Goal: Communication & Community: Answer question/provide support

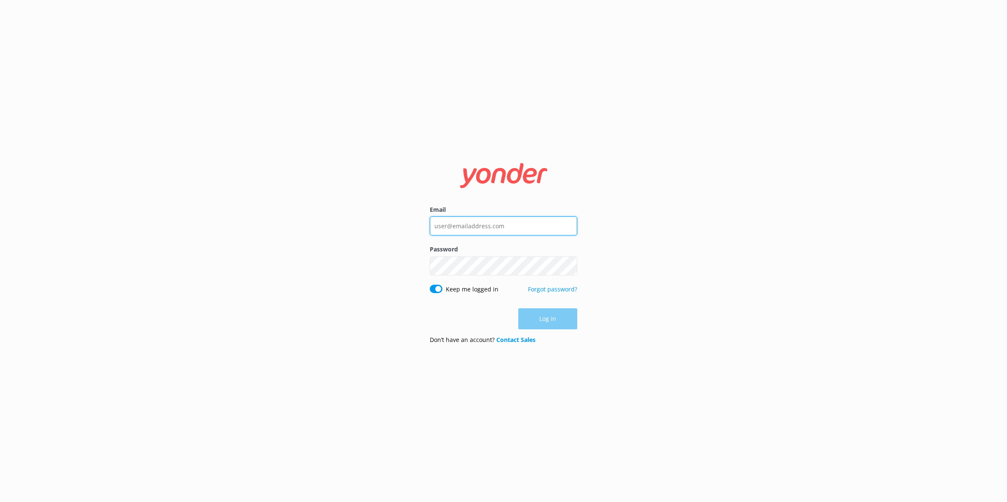
type input "[PERSON_NAME][EMAIL_ADDRESS][PERSON_NAME][DOMAIN_NAME]"
click at [553, 318] on div "Log in" at bounding box center [503, 319] width 147 height 21
click at [553, 318] on button "Log in" at bounding box center [547, 319] width 59 height 21
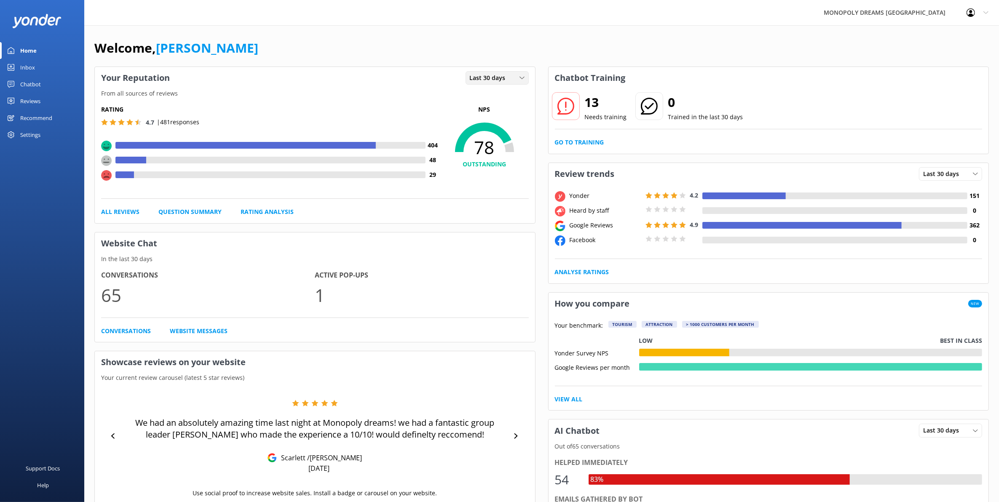
click at [494, 78] on span "Last 30 days" at bounding box center [490, 77] width 41 height 9
click at [497, 97] on link "Last 7 days" at bounding box center [503, 95] width 75 height 17
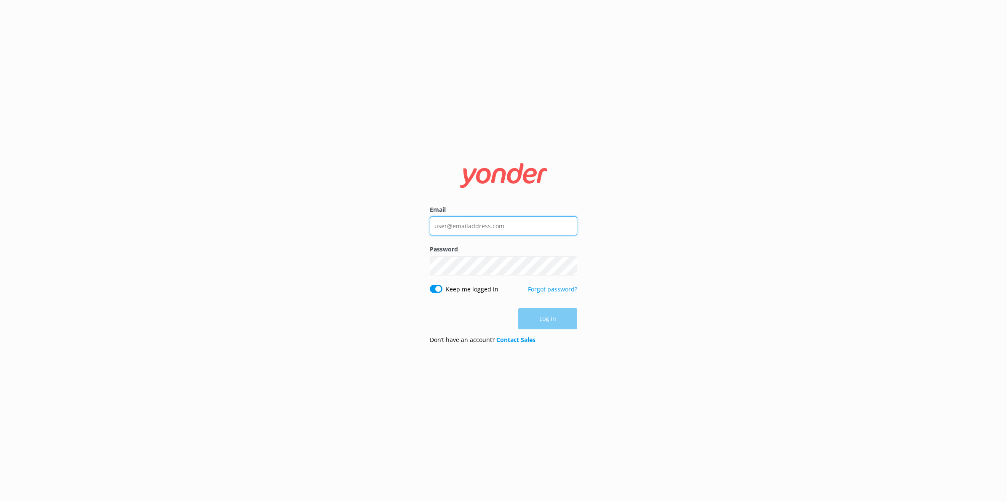
type input "[PERSON_NAME][EMAIL_ADDRESS][PERSON_NAME][DOMAIN_NAME]"
click at [542, 328] on div "Log in" at bounding box center [503, 318] width 147 height 21
click at [542, 327] on button "Log in" at bounding box center [547, 319] width 59 height 21
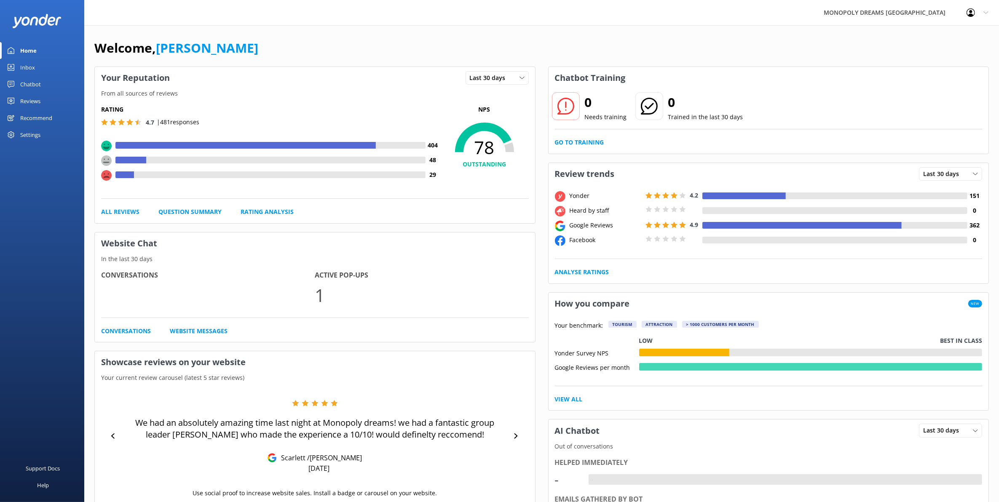
click at [26, 99] on div "Reviews" at bounding box center [30, 101] width 20 height 17
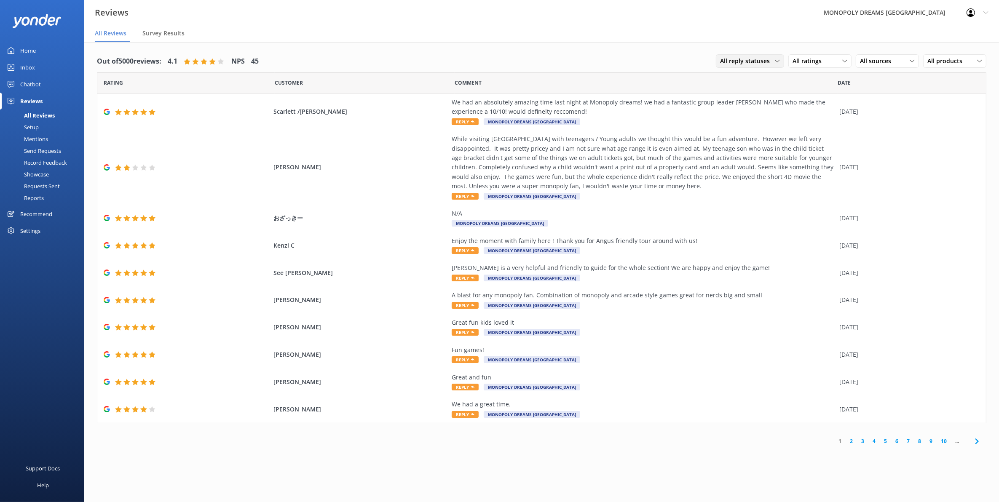
click at [771, 62] on span "All reply statuses" at bounding box center [747, 60] width 55 height 9
click at [799, 66] on div "All ratings All ratings Promoters Passives Detractors" at bounding box center [819, 60] width 63 height 13
click at [870, 63] on span "All sources" at bounding box center [878, 60] width 36 height 9
click at [877, 95] on div "Yonder survey" at bounding box center [891, 95] width 47 height 8
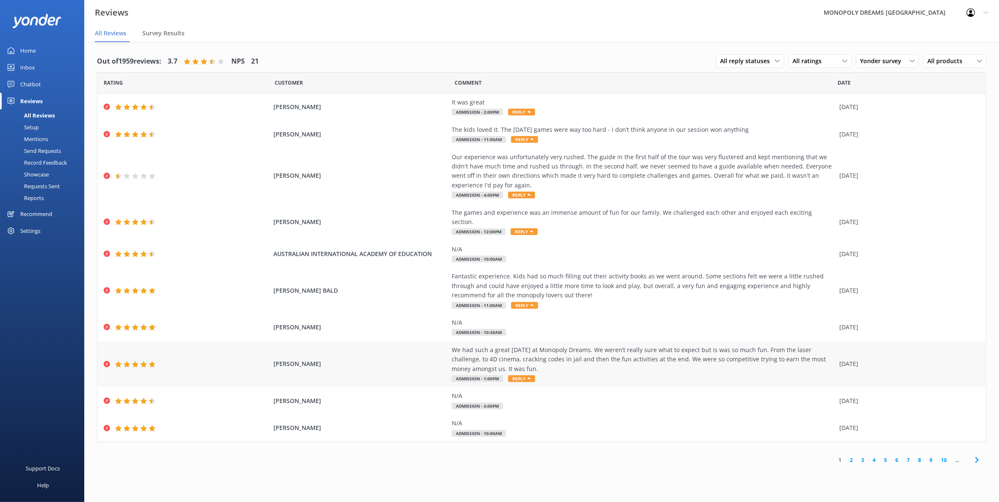
drag, startPoint x: 398, startPoint y: 260, endPoint x: 428, endPoint y: 332, distance: 77.2
click at [428, 332] on div "Rating Customer Comment Date CATHIE GOLEBIOWSKI It was great Admission - 2:00pm…" at bounding box center [541, 256] width 889 height 369
click at [693, 27] on nav "All Reviews Survey Results" at bounding box center [541, 33] width 915 height 17
click at [871, 61] on span "Yonder survey" at bounding box center [883, 60] width 46 height 9
click at [890, 89] on link "Yonder survey" at bounding box center [893, 95] width 75 height 17
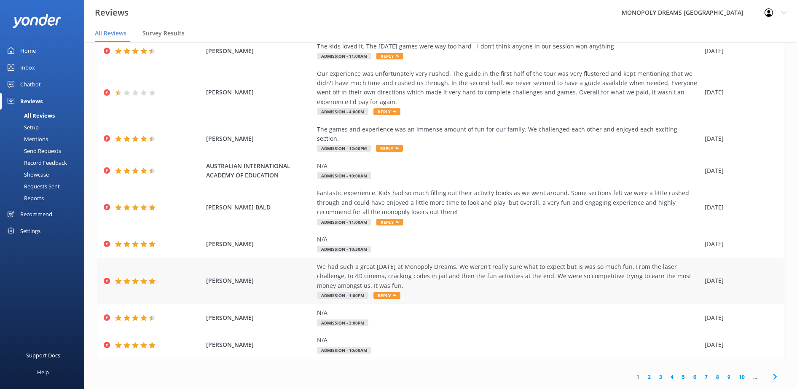
scroll to position [17, 0]
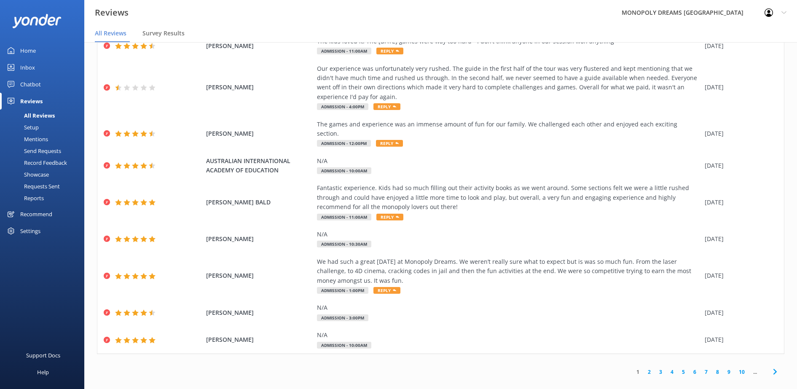
click at [643, 368] on link "2" at bounding box center [648, 372] width 11 height 8
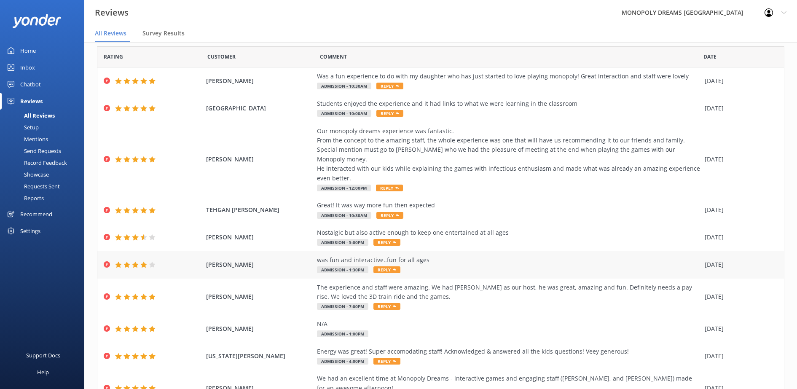
scroll to position [62, 0]
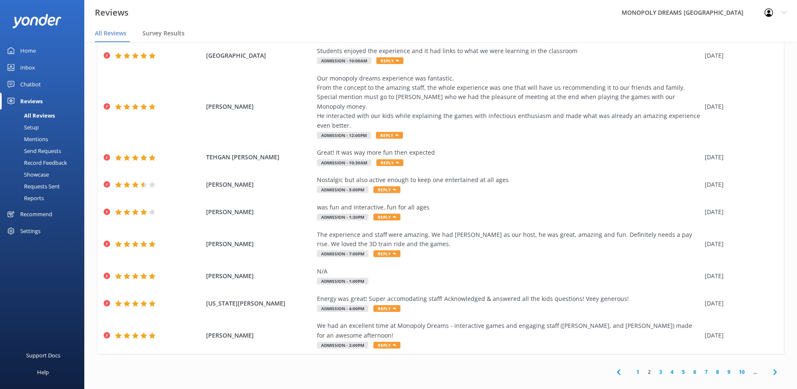
click at [632, 368] on link "1" at bounding box center [637, 372] width 11 height 8
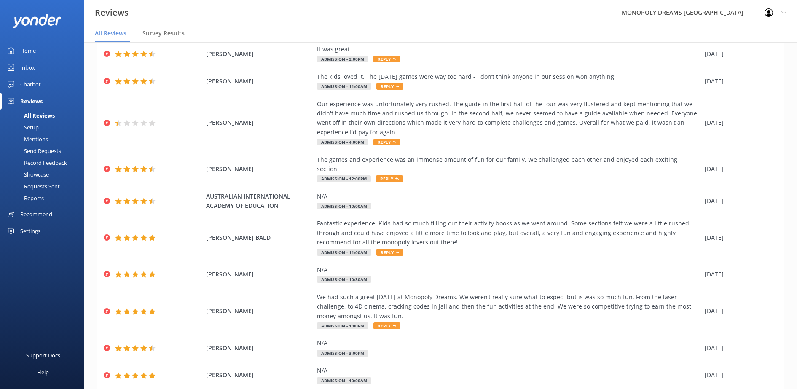
scroll to position [53, 0]
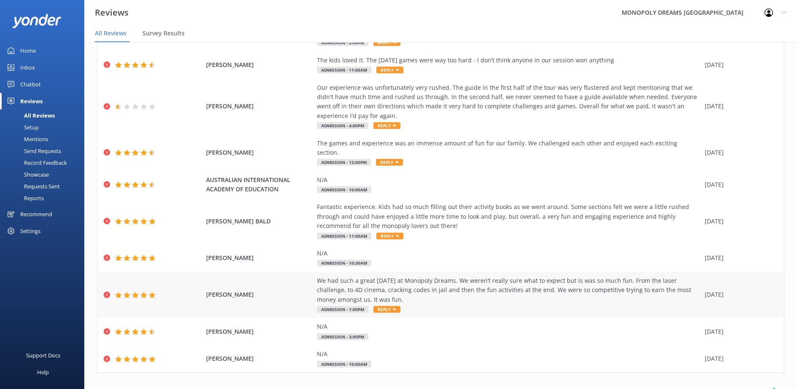
click at [220, 290] on span "MELINDA BOUQUET" at bounding box center [259, 294] width 107 height 9
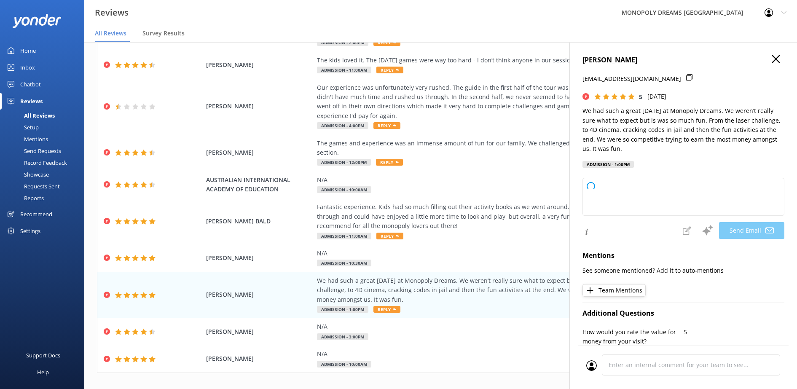
type textarea "Thank you so much for your wonderful review, Melinda! We're thrilled to hear yo…"
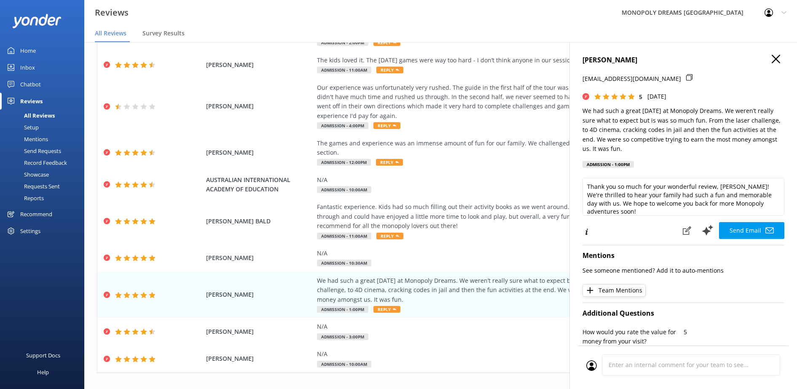
click at [686, 79] on icon at bounding box center [689, 77] width 6 height 6
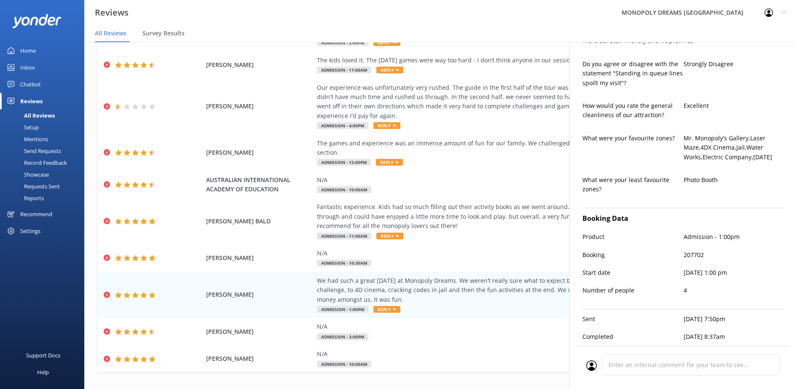
scroll to position [428, 0]
drag, startPoint x: 702, startPoint y: 248, endPoint x: 670, endPoint y: 248, distance: 32.0
click at [670, 250] on div "Booking 207702" at bounding box center [683, 259] width 202 height 18
copy div "207702"
drag, startPoint x: 551, startPoint y: 272, endPoint x: 555, endPoint y: 294, distance: 22.8
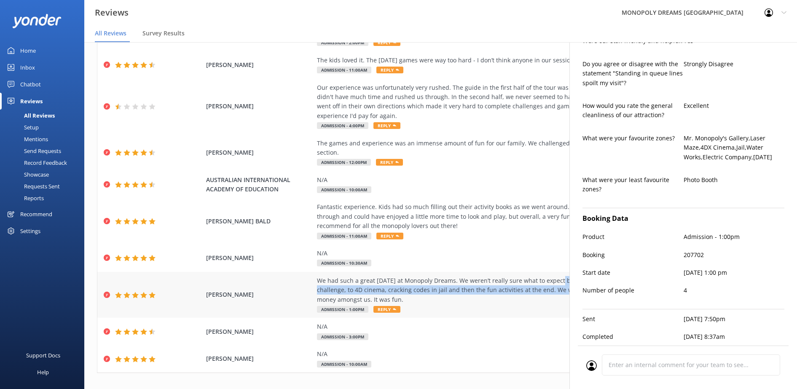
click at [555, 294] on div "We had such a great family day at Monopoly Dreams. We weren’t really sure what …" at bounding box center [508, 295] width 383 height 38
drag, startPoint x: 555, startPoint y: 294, endPoint x: 510, endPoint y: 281, distance: 47.4
click at [510, 281] on div "We had such a great family day at Monopoly Dreams. We weren’t really sure what …" at bounding box center [508, 290] width 383 height 28
click at [495, 276] on div "We had such a great family day at Monopoly Dreams. We weren’t really sure what …" at bounding box center [508, 290] width 383 height 28
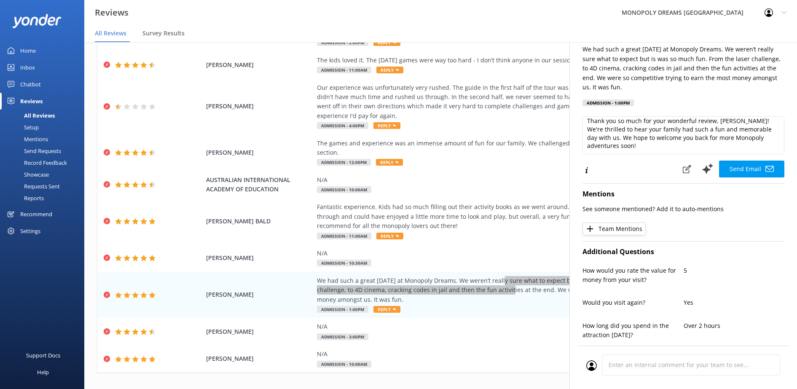
scroll to position [0, 0]
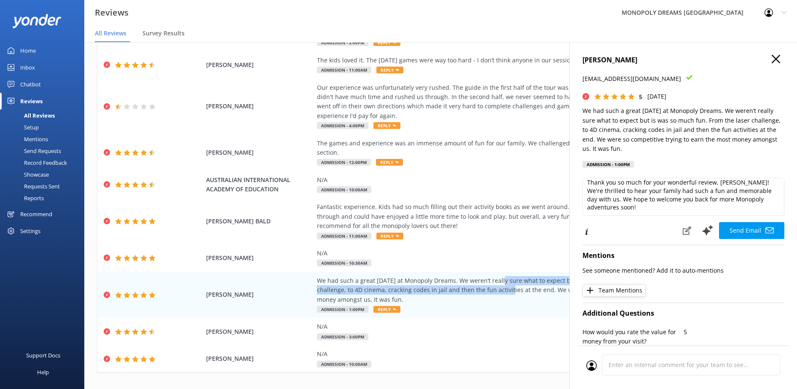
click at [771, 59] on icon at bounding box center [775, 59] width 8 height 8
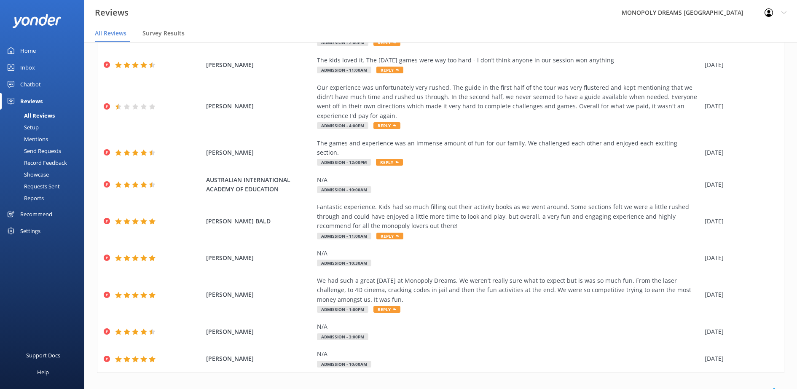
click at [783, 243] on div "Out of 1959 reviews: 3.7 NPS 21 All reply statuses All reply statuses Needs a r…" at bounding box center [440, 191] width 712 height 436
